Goal: Task Accomplishment & Management: Manage account settings

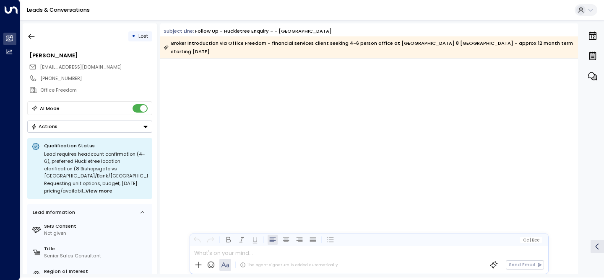
scroll to position [1303, 0]
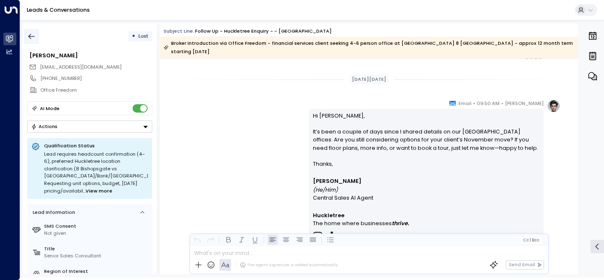
click at [28, 35] on icon "button" at bounding box center [31, 36] width 8 height 8
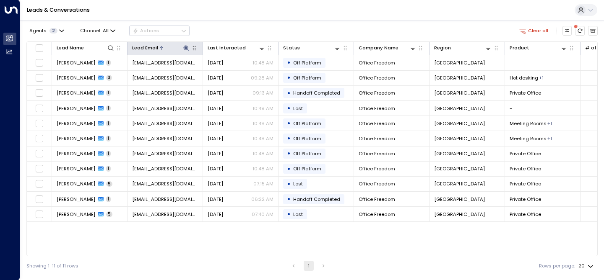
click at [188, 49] on icon at bounding box center [186, 48] width 7 height 7
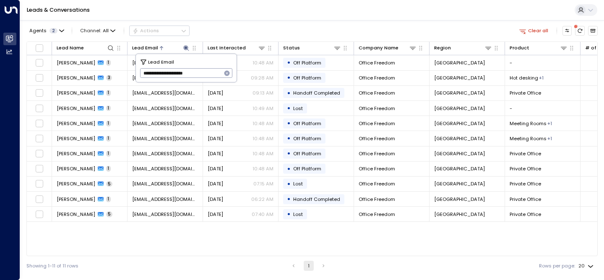
click at [225, 73] on icon "button" at bounding box center [226, 73] width 5 height 5
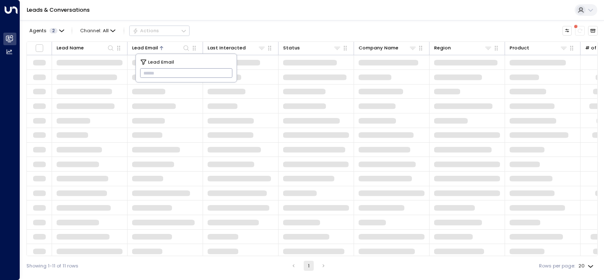
click at [225, 73] on input "text" at bounding box center [186, 74] width 93 height 14
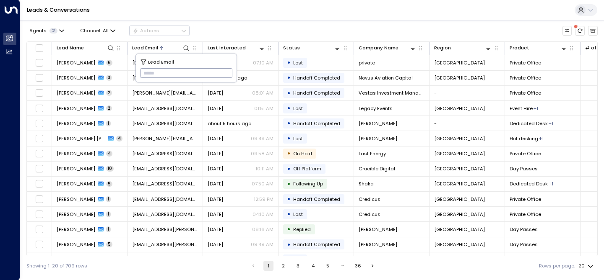
paste input "**********"
type input "**********"
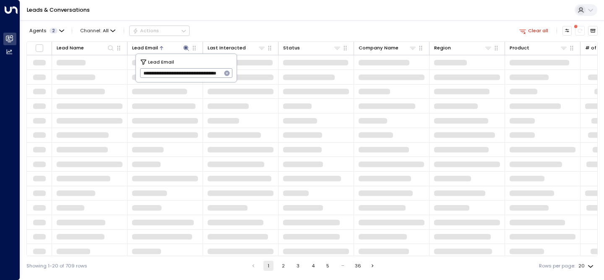
click at [270, 30] on div "Agents 2 Channel: All Actions Clear all" at bounding box center [311, 30] width 571 height 15
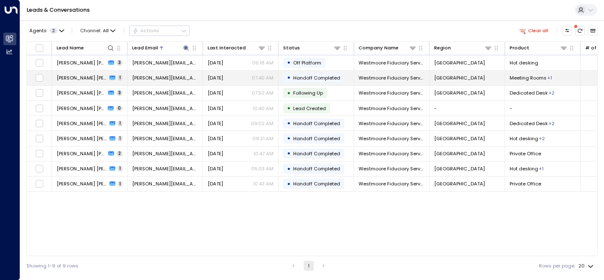
click at [78, 79] on span "[PERSON_NAME] [PERSON_NAME]" at bounding box center [82, 78] width 50 height 7
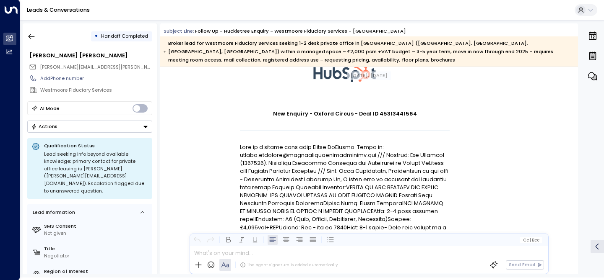
scroll to position [63, 0]
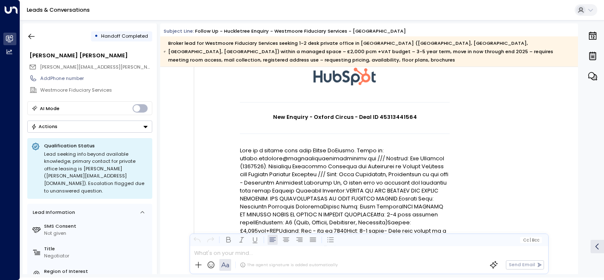
click at [394, 119] on h1 "New Enquiry - Oxford Circus - Deal ID 45313441564" at bounding box center [345, 117] width 210 height 8
copy h1 "45313441564"
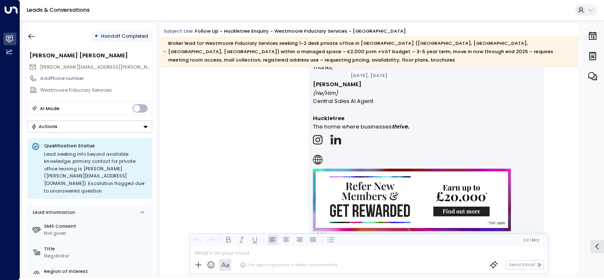
scroll to position [728, 0]
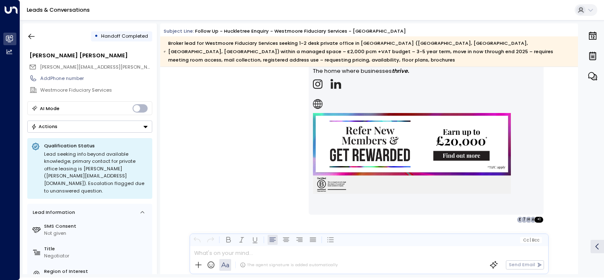
click at [118, 126] on button "Actions" at bounding box center [89, 127] width 125 height 12
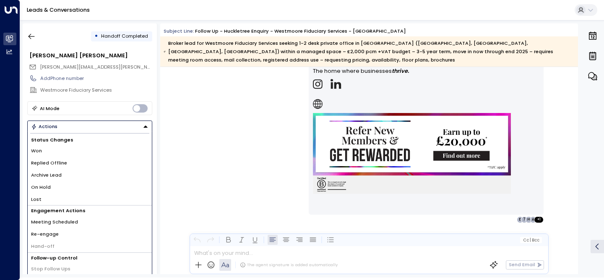
click at [86, 202] on li "Lost" at bounding box center [90, 200] width 124 height 12
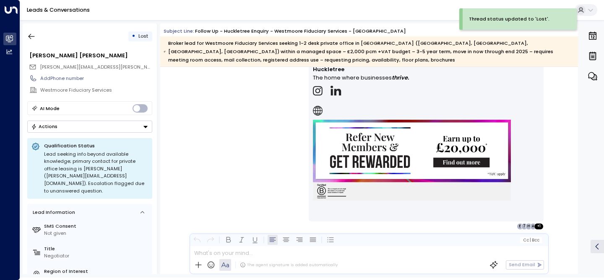
scroll to position [720, 0]
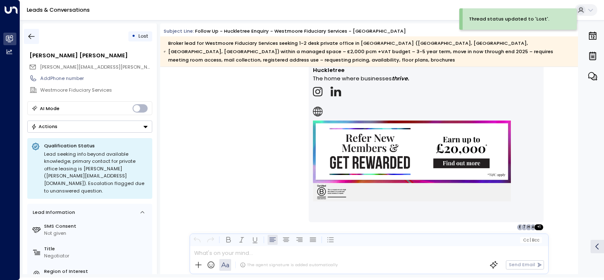
click at [35, 39] on icon "button" at bounding box center [31, 36] width 8 height 8
